Goal: Task Accomplishment & Management: Manage account settings

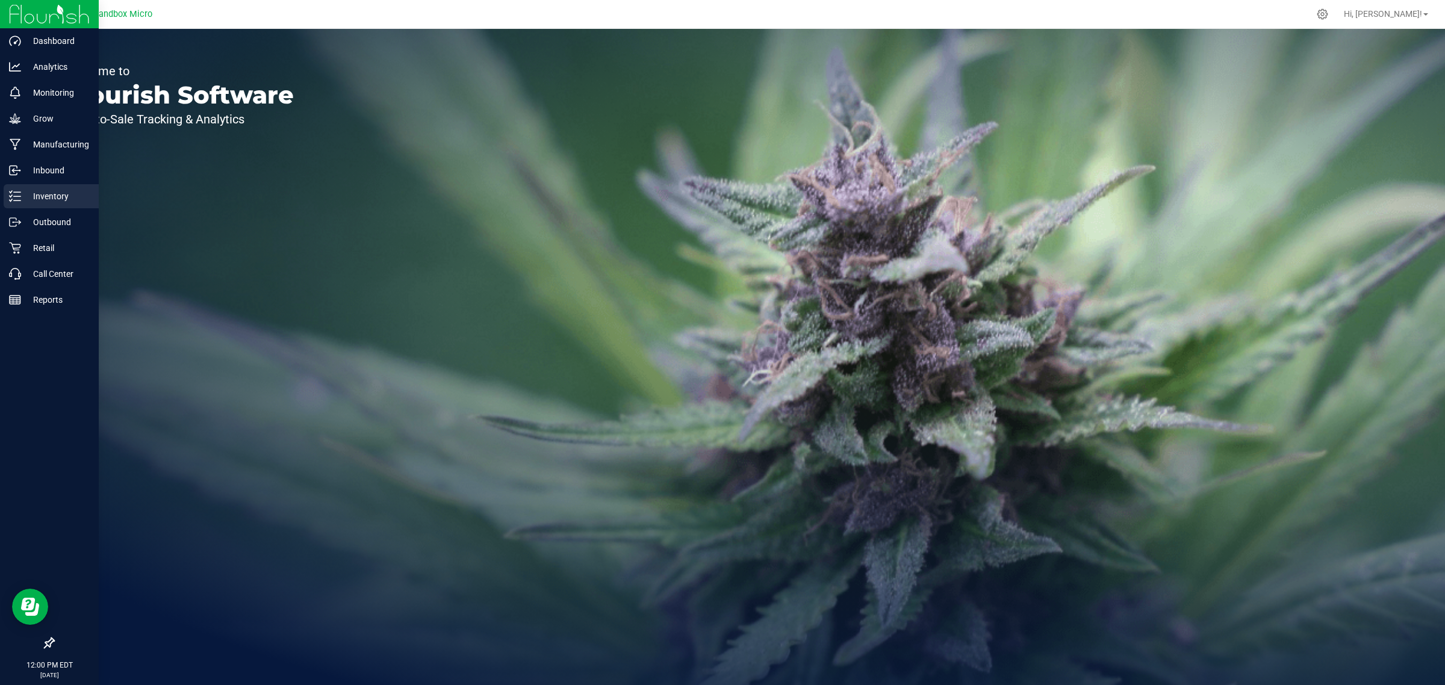
click at [11, 197] on icon at bounding box center [15, 196] width 12 height 12
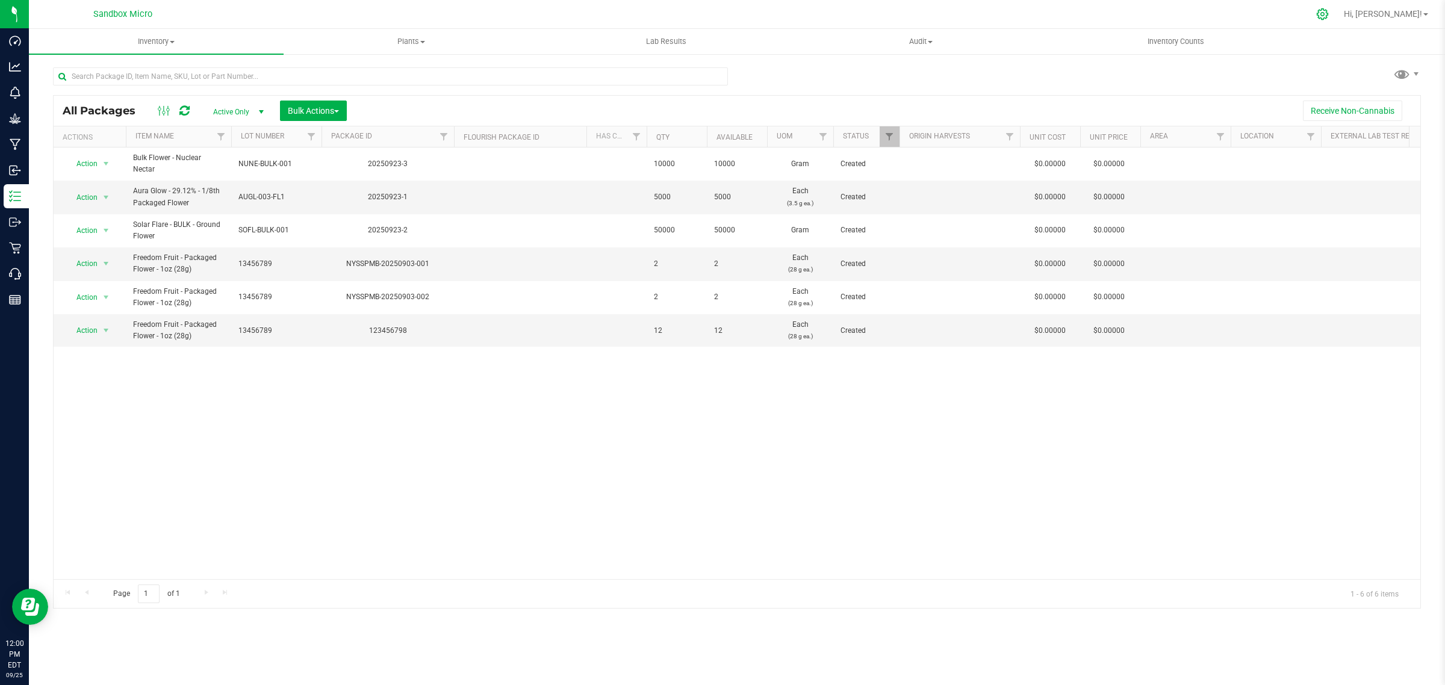
click at [1329, 15] on icon at bounding box center [1322, 14] width 13 height 13
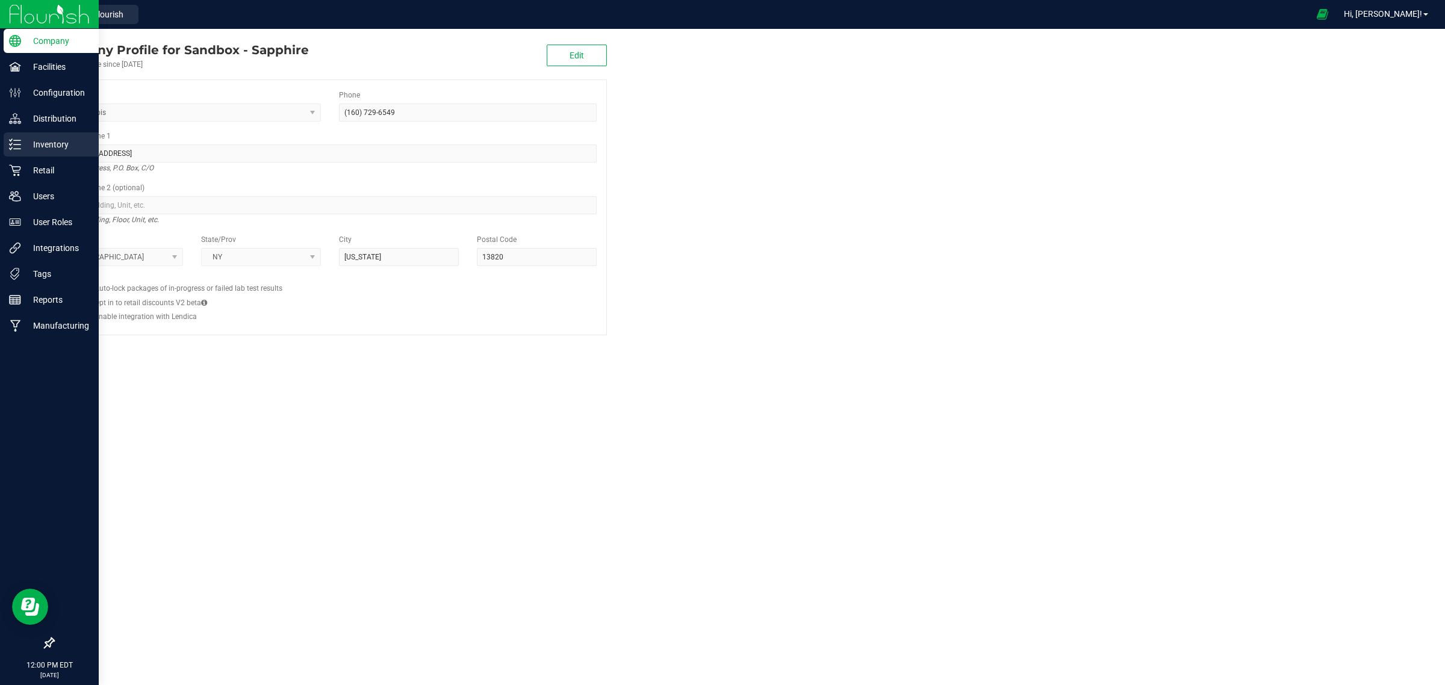
click at [12, 152] on div "Inventory" at bounding box center [51, 144] width 95 height 24
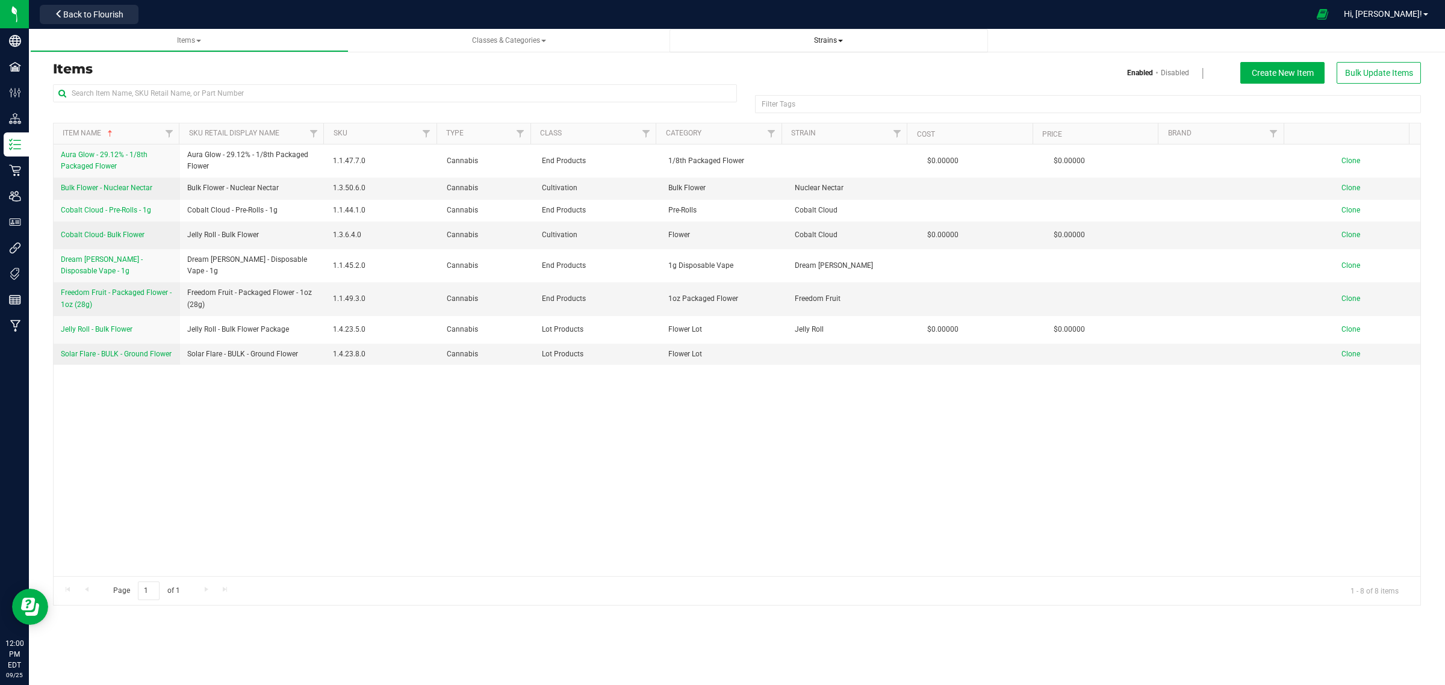
click at [836, 39] on span "Strains" at bounding box center [828, 40] width 29 height 8
click at [807, 73] on li "All strains" at bounding box center [828, 72] width 299 height 17
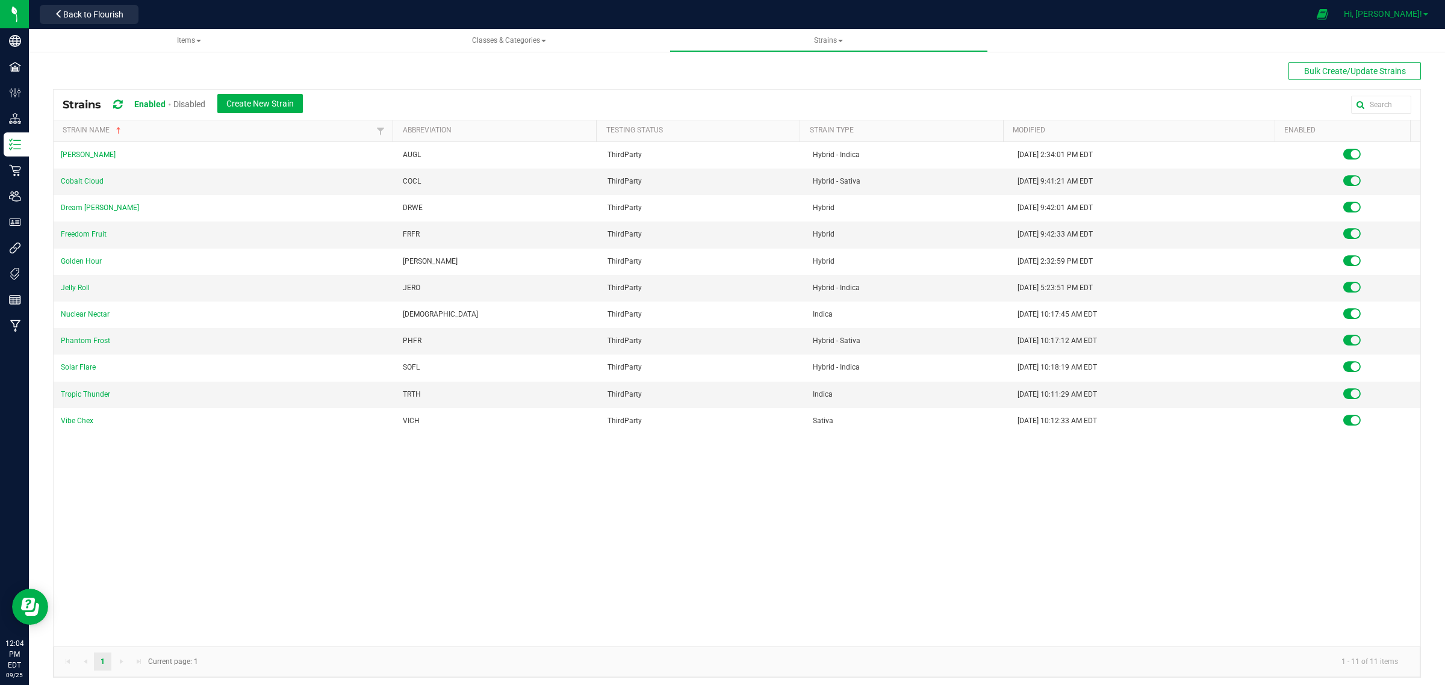
click at [1398, 15] on span "Hi, [PERSON_NAME]!" at bounding box center [1383, 14] width 78 height 10
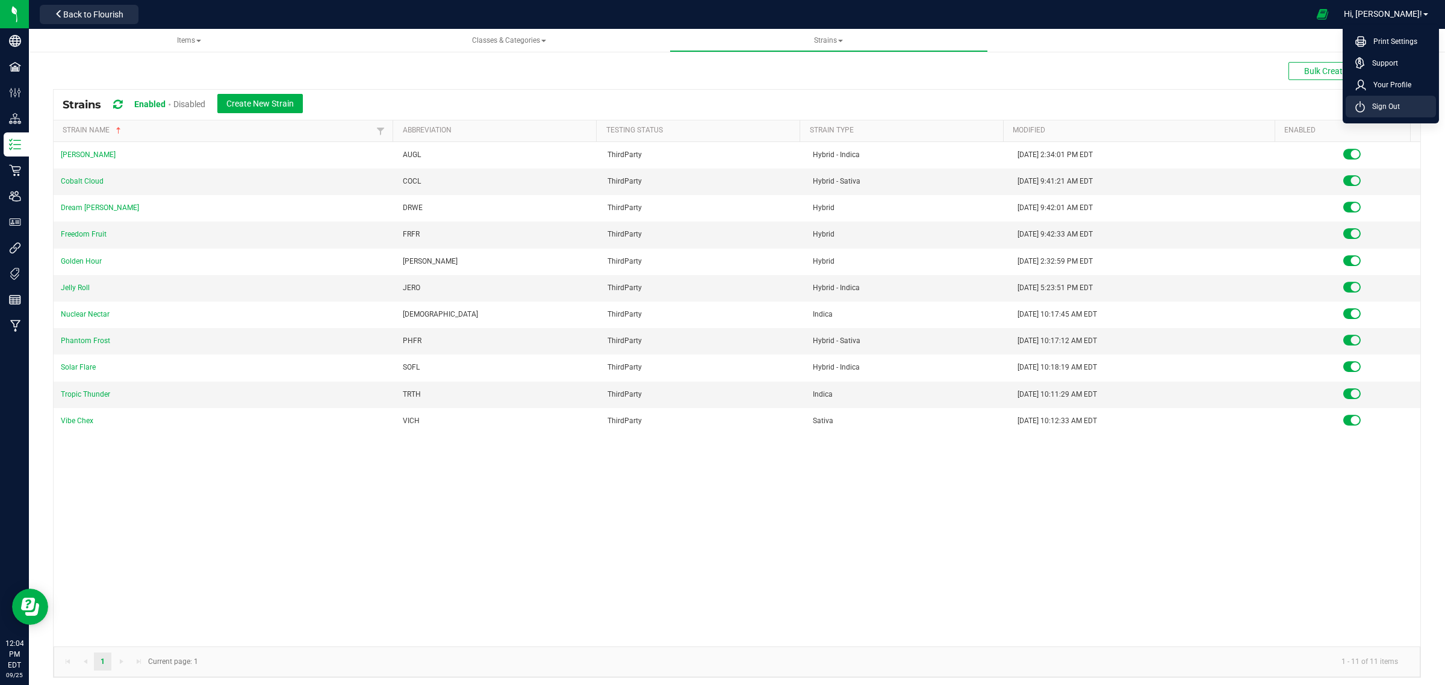
click at [1375, 110] on span "Sign Out" at bounding box center [1382, 107] width 35 height 12
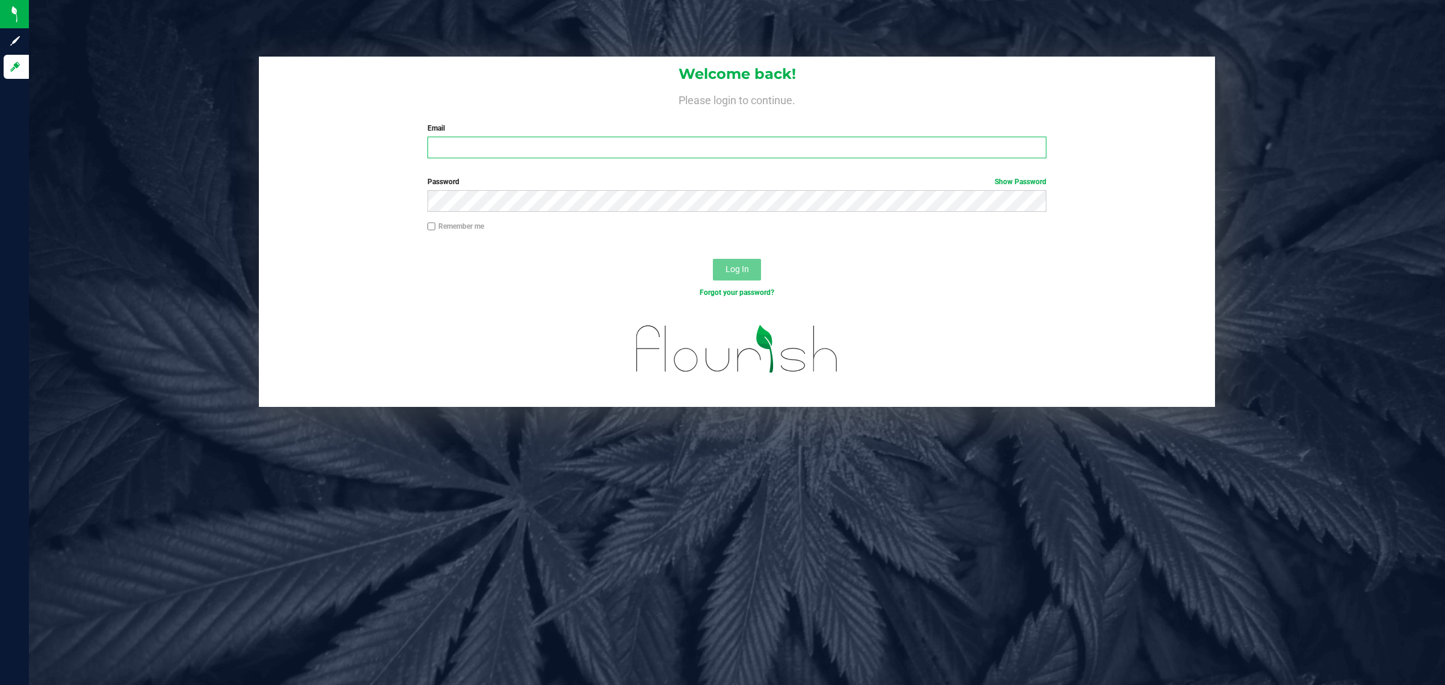
click at [627, 148] on input "Email" at bounding box center [738, 148] width 620 height 22
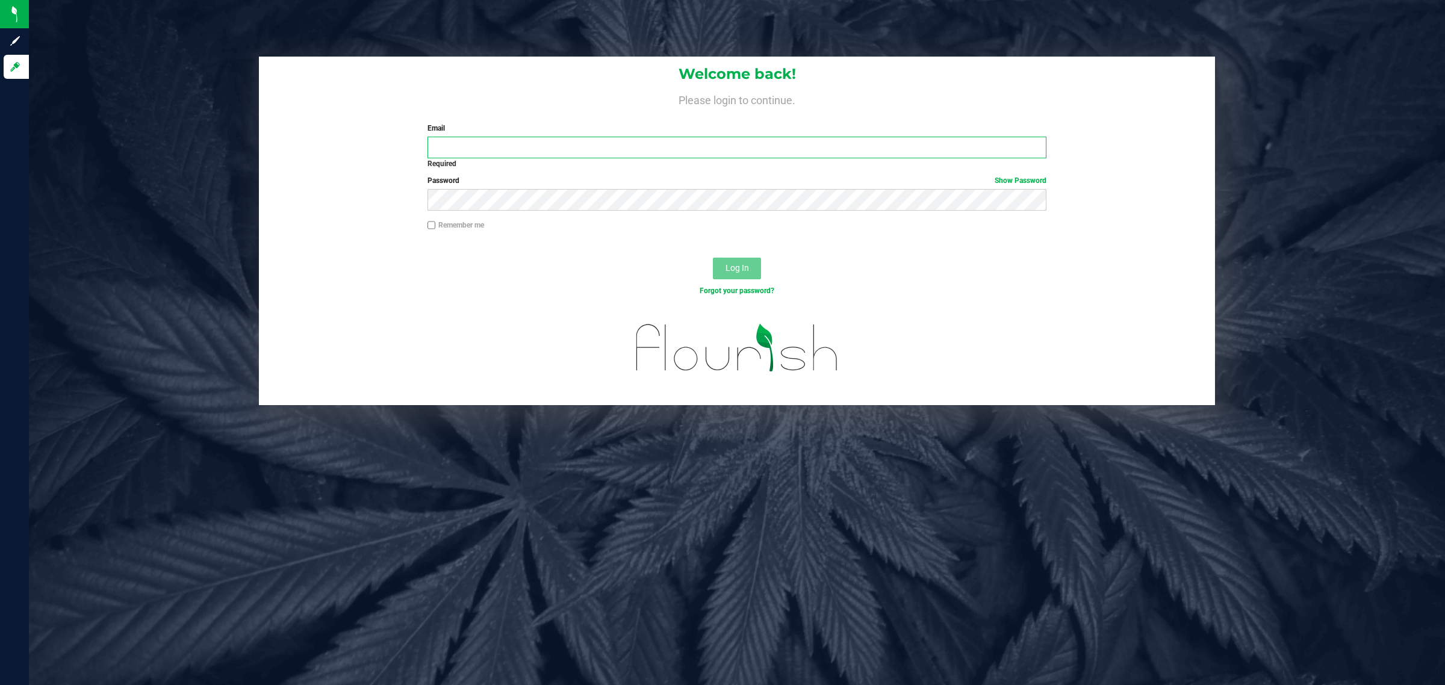
type input "[PERSON_NAME][EMAIL_ADDRESS][PERSON_NAME][DOMAIN_NAME]"
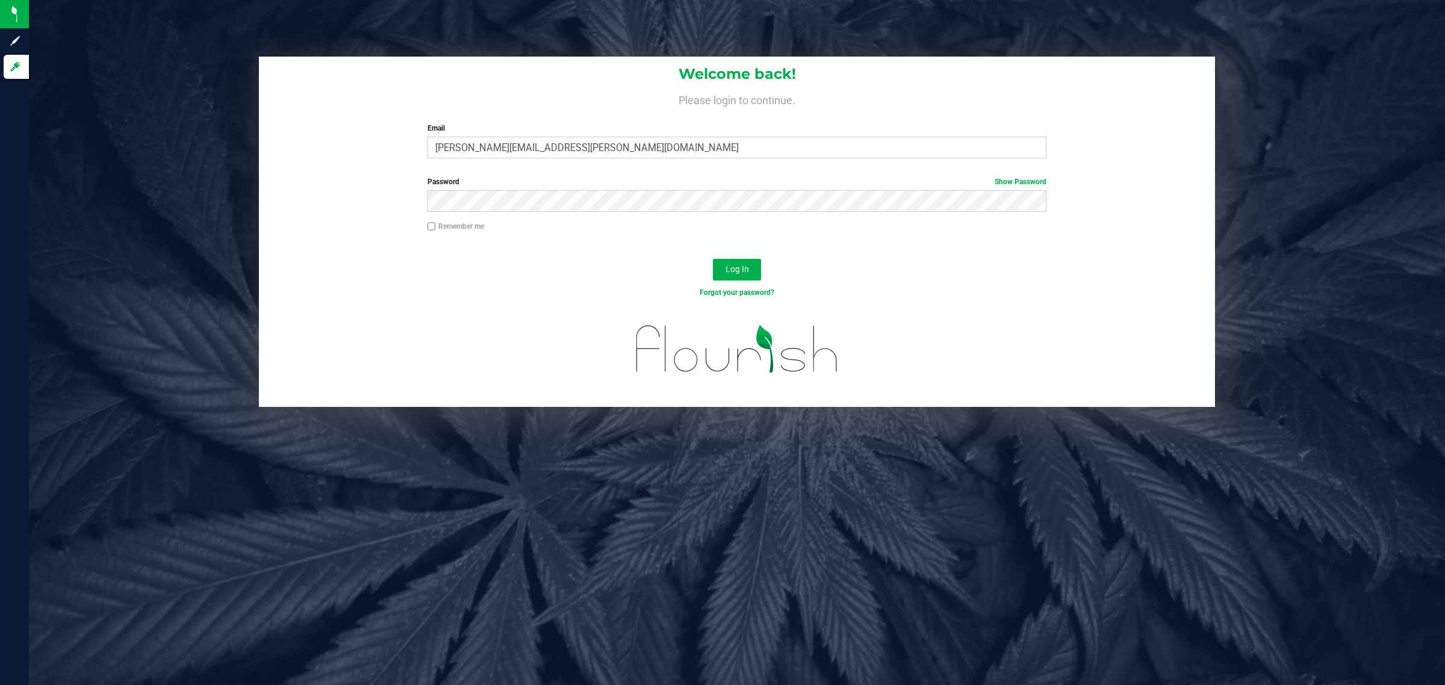
click at [456, 221] on label "Remember me" at bounding box center [456, 226] width 57 height 11
click at [436, 222] on input "Remember me" at bounding box center [432, 226] width 8 height 8
checkbox input "true"
click at [765, 274] on div "Log In" at bounding box center [737, 273] width 956 height 40
click at [738, 272] on span "Log In" at bounding box center [737, 269] width 23 height 10
